Goal: Check status: Check status

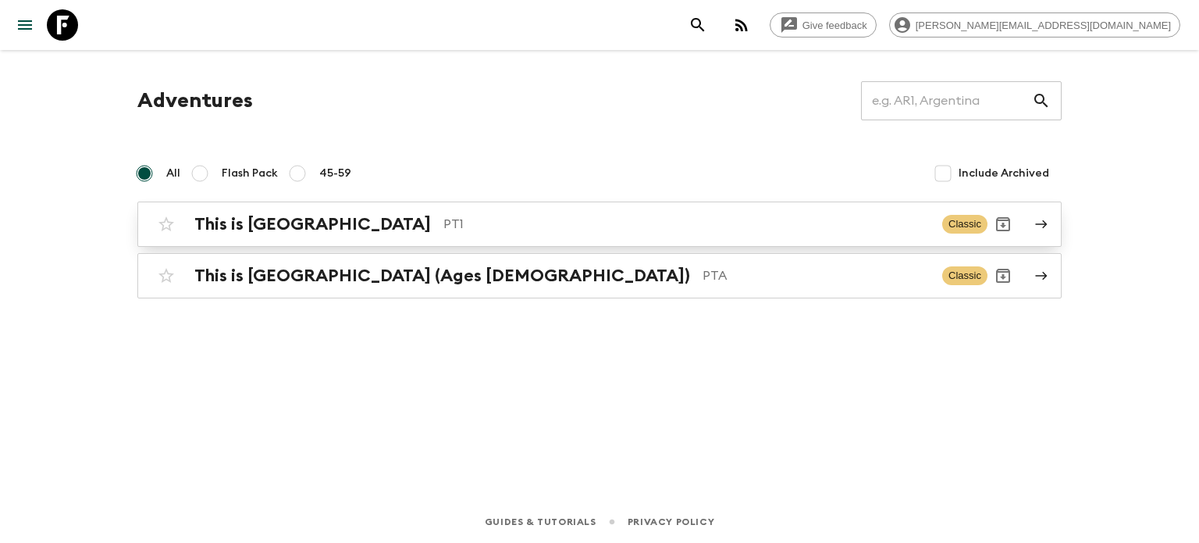
click at [557, 232] on p "PT1" at bounding box center [687, 224] width 487 height 19
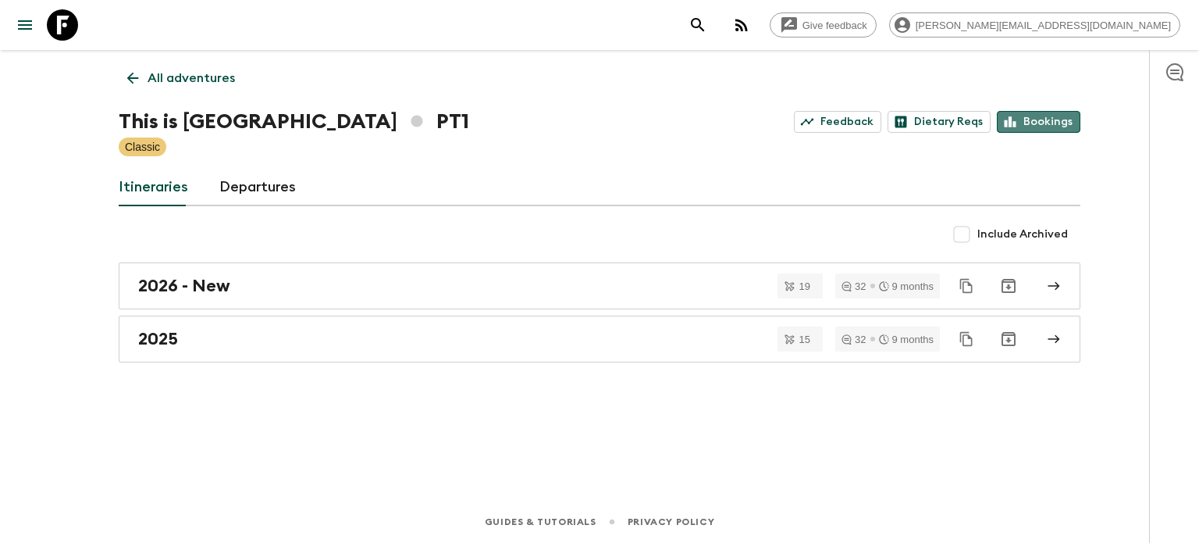
click at [1045, 117] on link "Bookings" at bounding box center [1039, 122] width 84 height 22
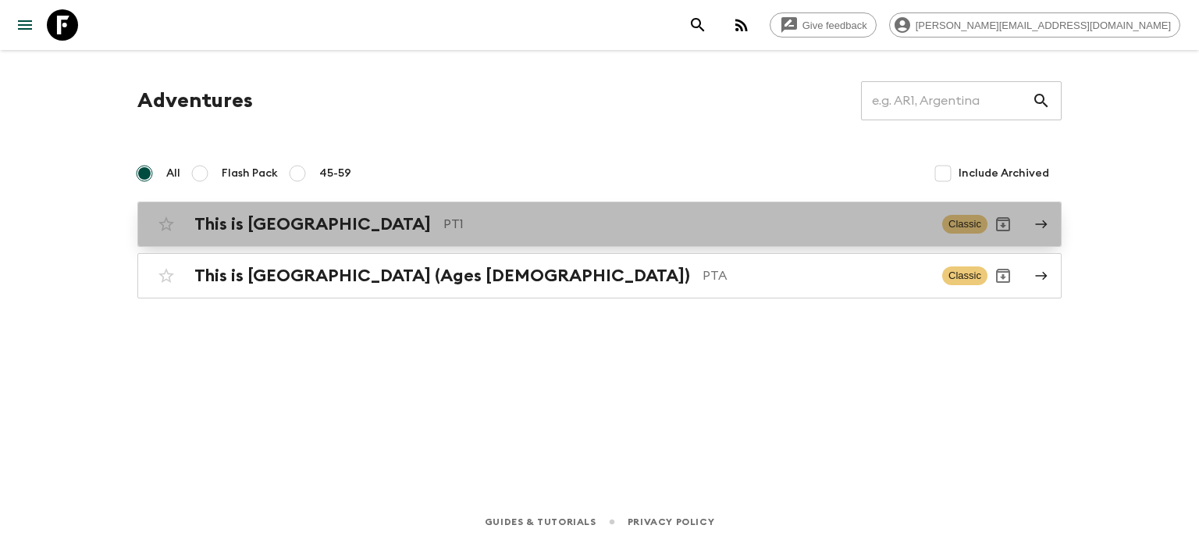
click at [439, 235] on div "This is Portugal PT1 Classic" at bounding box center [569, 224] width 837 height 31
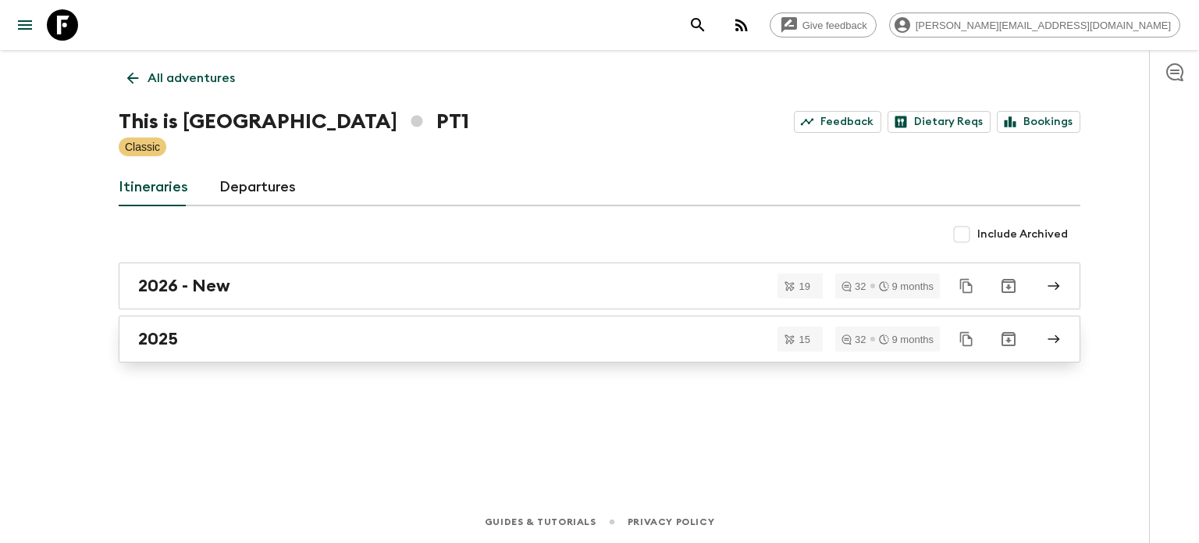
click at [513, 322] on link "2025" at bounding box center [600, 338] width 962 height 47
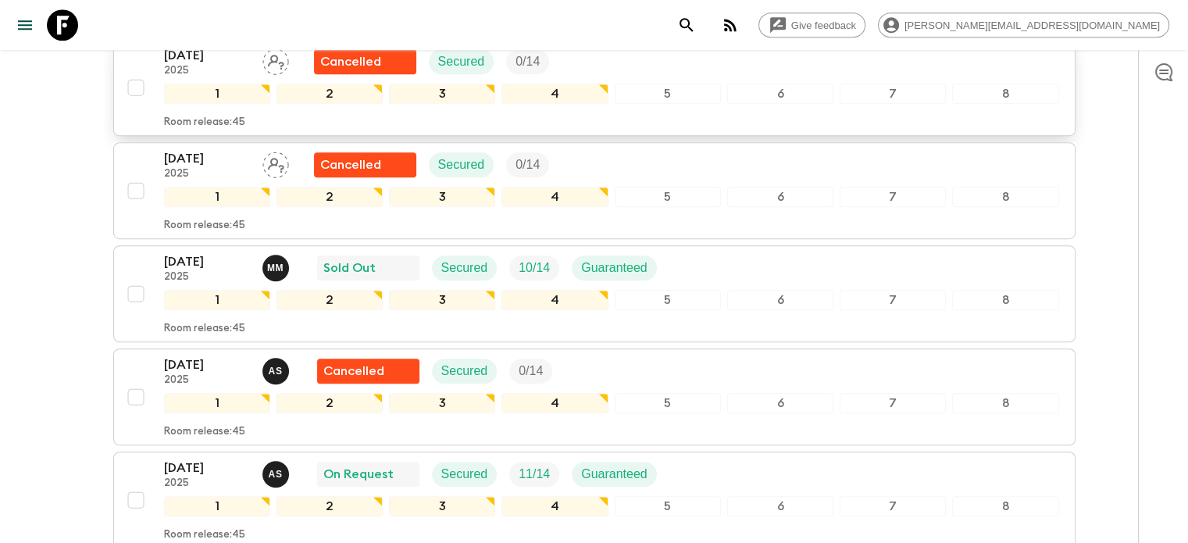
scroll to position [1015, 0]
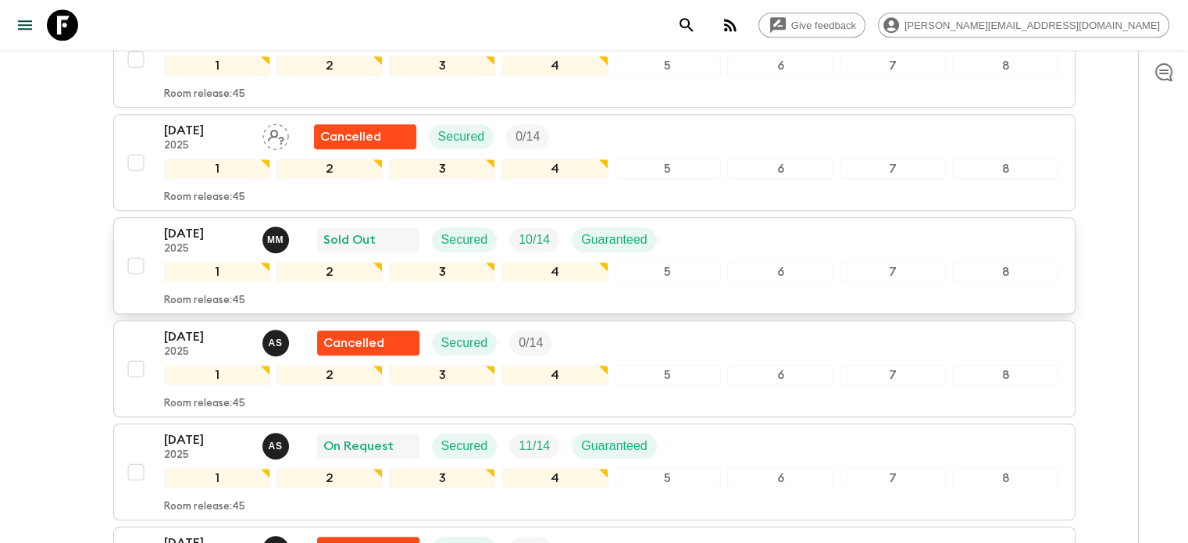
click at [809, 234] on div "18 Sep 2025 2025 M M Sold Out Secured 10 / 14 Guaranteed" at bounding box center [611, 239] width 895 height 31
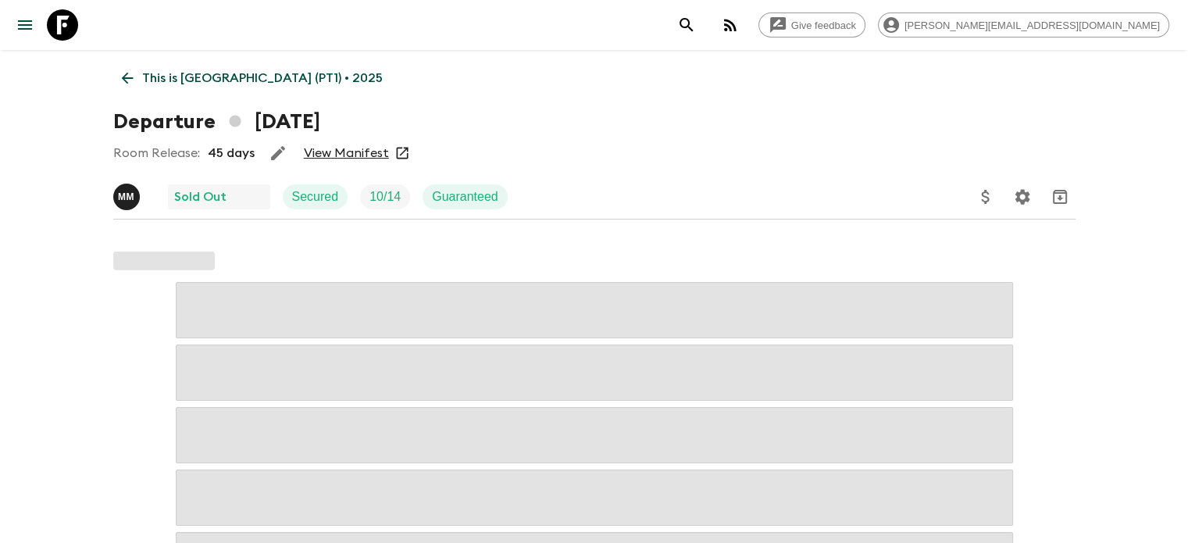
click at [349, 148] on link "View Manifest" at bounding box center [346, 153] width 85 height 16
